Goal: Task Accomplishment & Management: Manage account settings

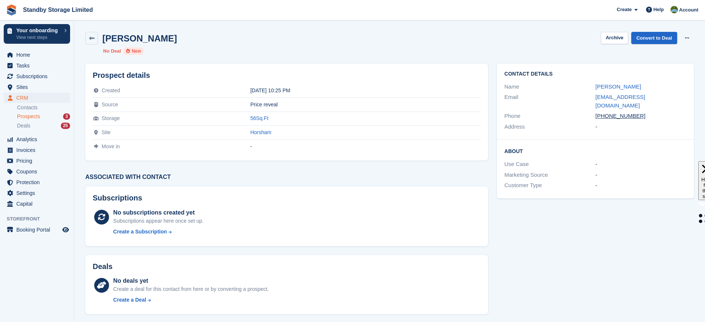
click at [29, 116] on span "Prospects" at bounding box center [28, 116] width 23 height 7
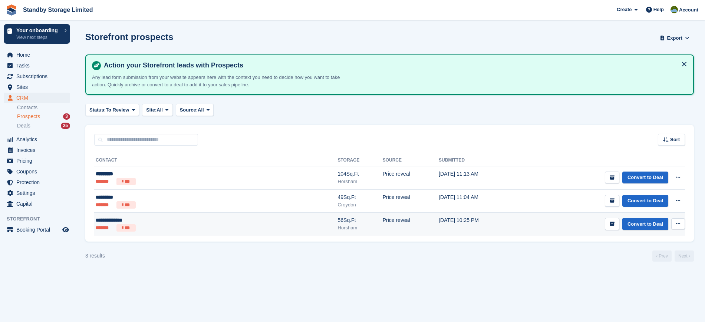
click at [681, 224] on button at bounding box center [678, 224] width 14 height 11
click at [631, 263] on p "Delete prospect" at bounding box center [649, 264] width 65 height 10
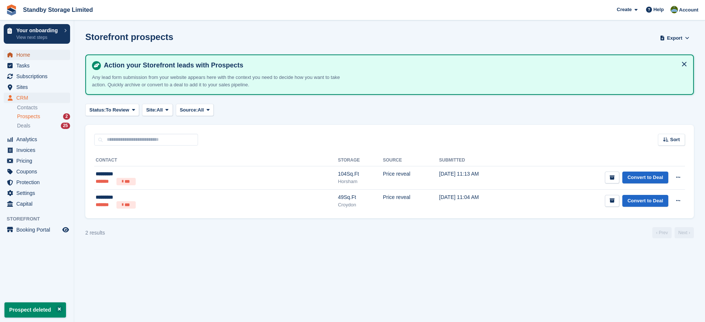
click at [42, 54] on span "Home" at bounding box center [38, 55] width 45 height 10
